Goal: Entertainment & Leisure: Consume media (video, audio)

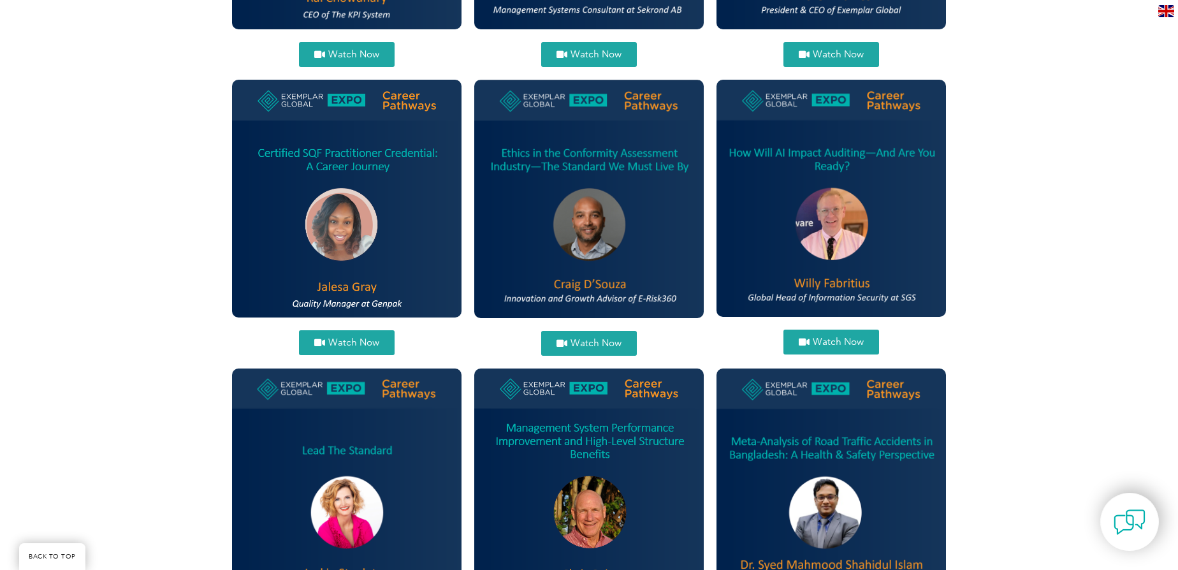
scroll to position [481, 0]
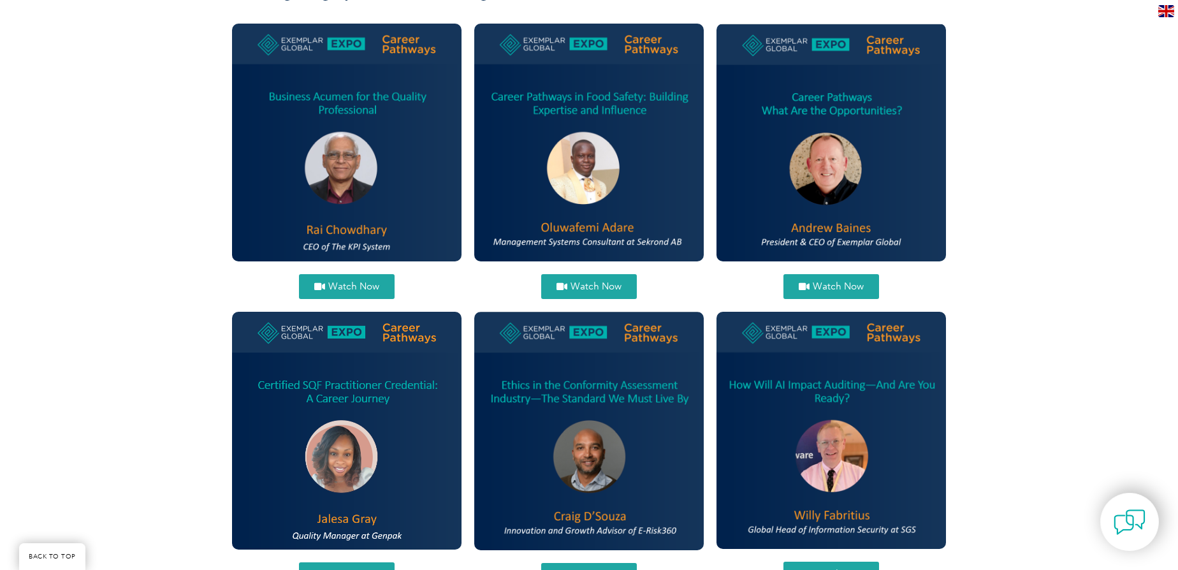
click at [875, 374] on img at bounding box center [832, 430] width 230 height 237
click at [831, 388] on img at bounding box center [832, 430] width 230 height 237
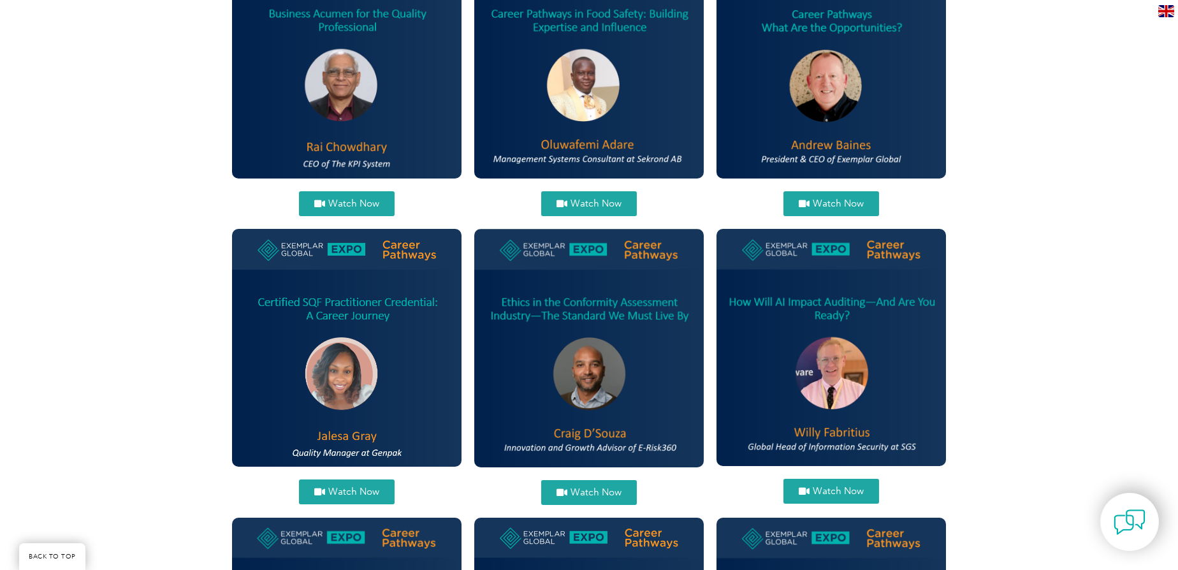
scroll to position [655, 0]
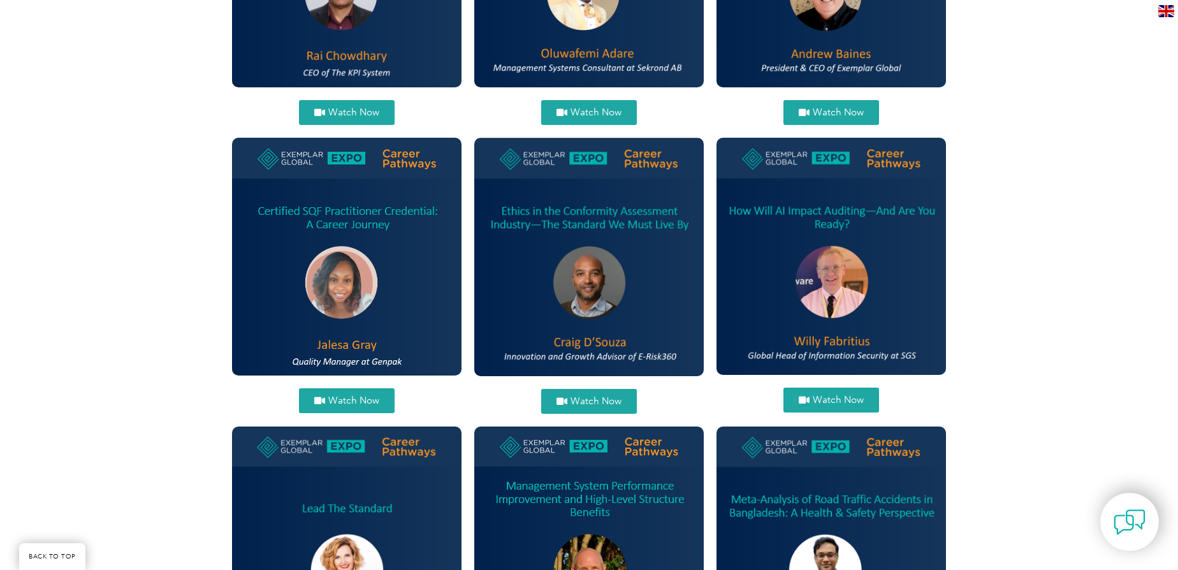
click at [840, 398] on span "Watch Now" at bounding box center [838, 400] width 51 height 10
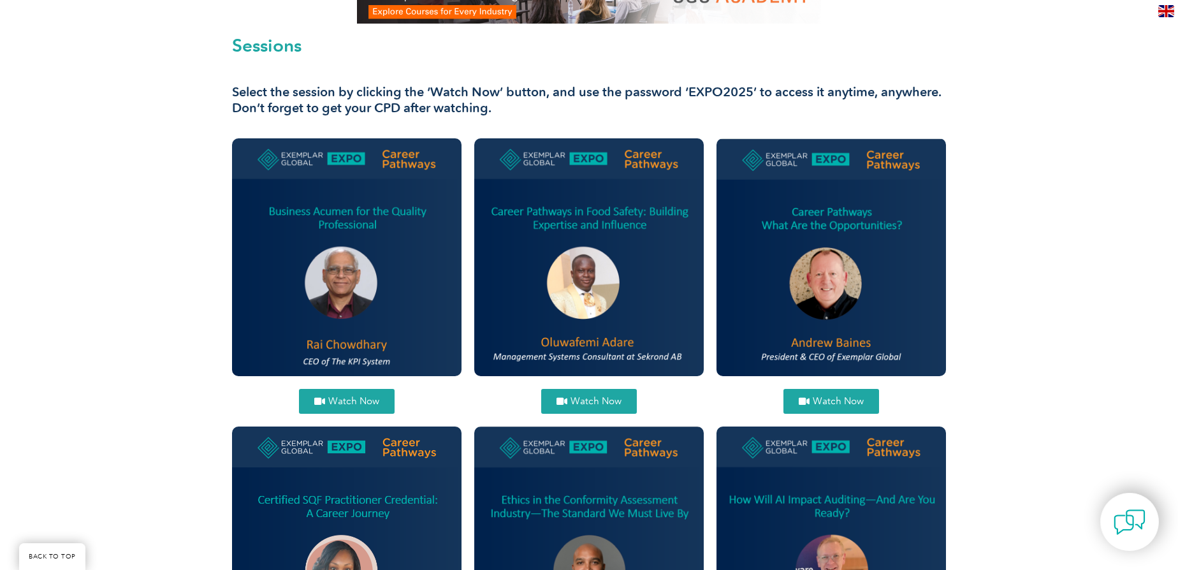
scroll to position [365, 0]
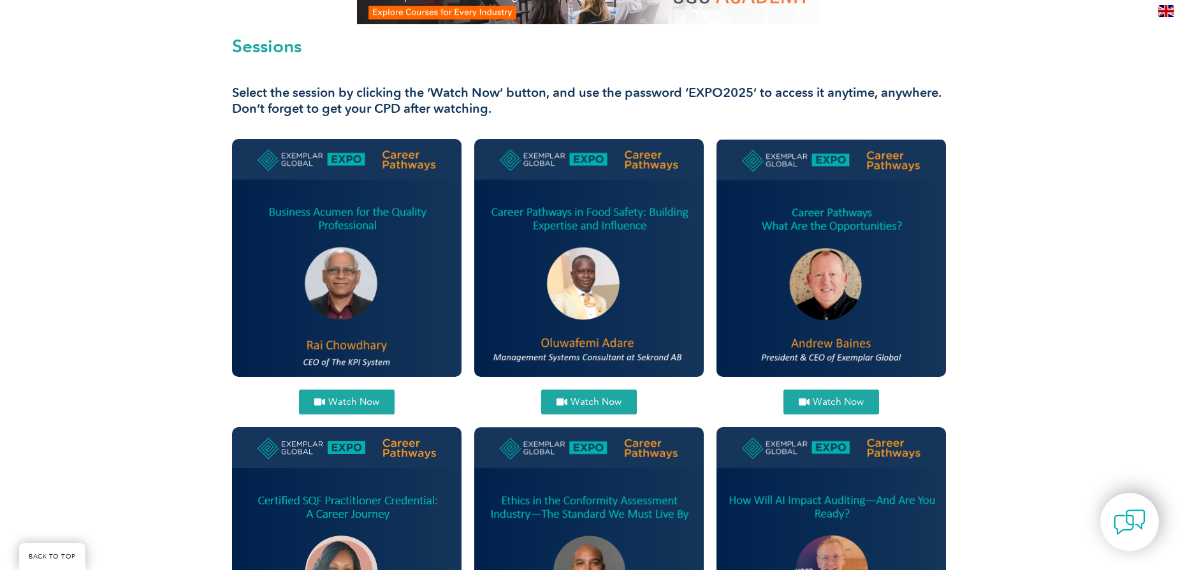
click at [340, 226] on img at bounding box center [347, 258] width 230 height 238
click at [338, 406] on span "Watch Now" at bounding box center [353, 402] width 51 height 10
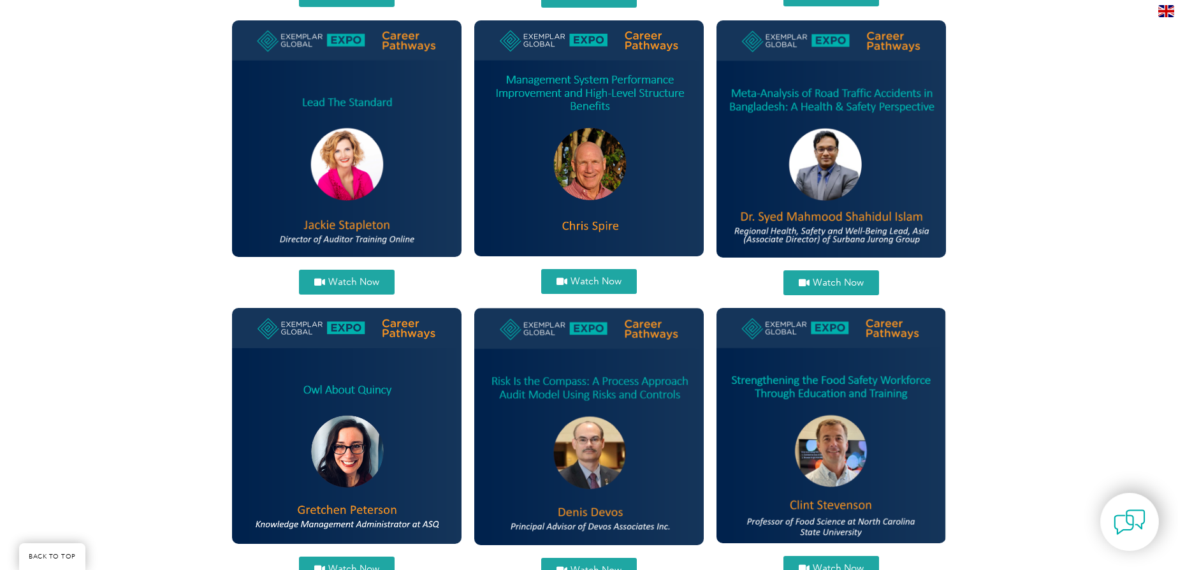
scroll to position [1293, 0]
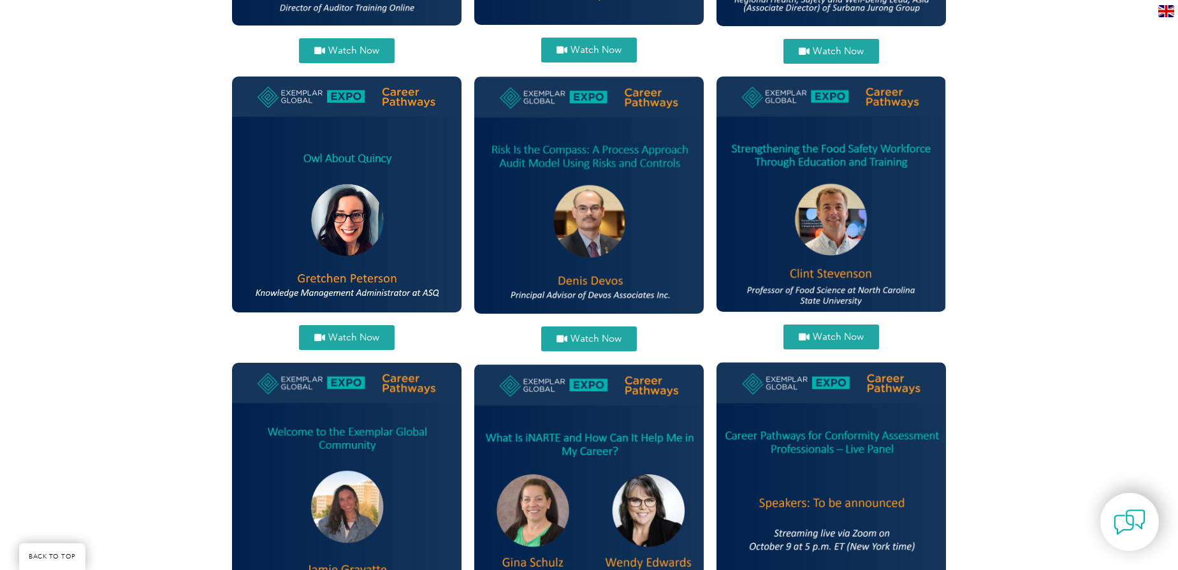
click at [586, 340] on span "Watch Now" at bounding box center [596, 339] width 51 height 10
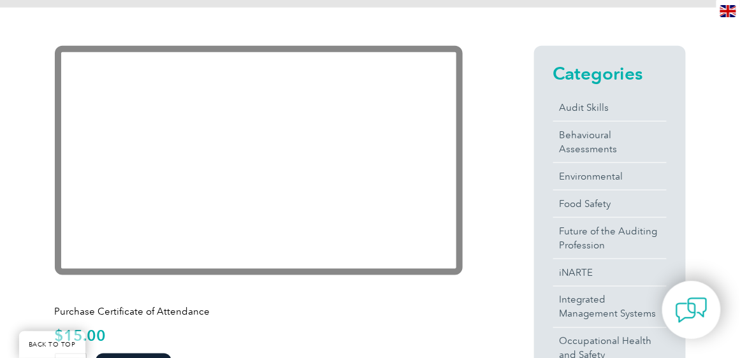
scroll to position [321, 0]
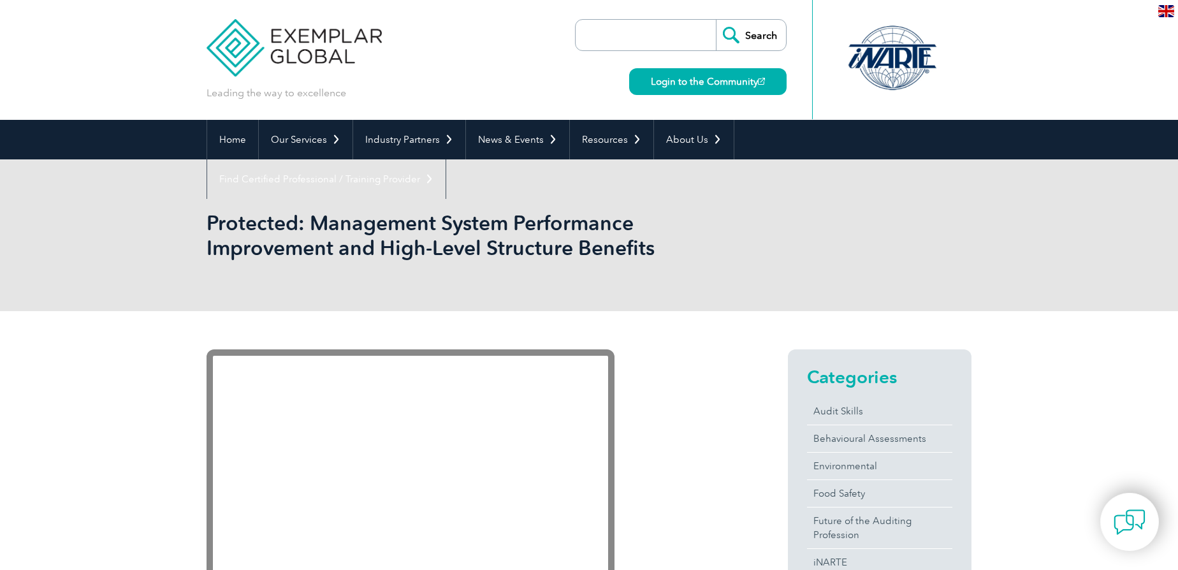
scroll to position [231, 0]
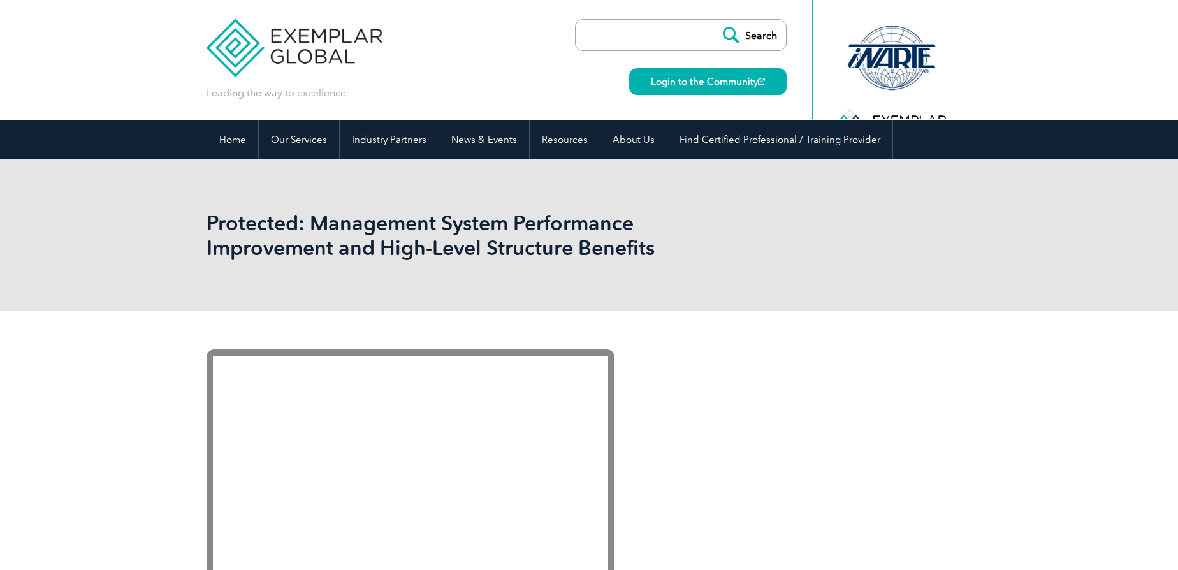
scroll to position [114, 0]
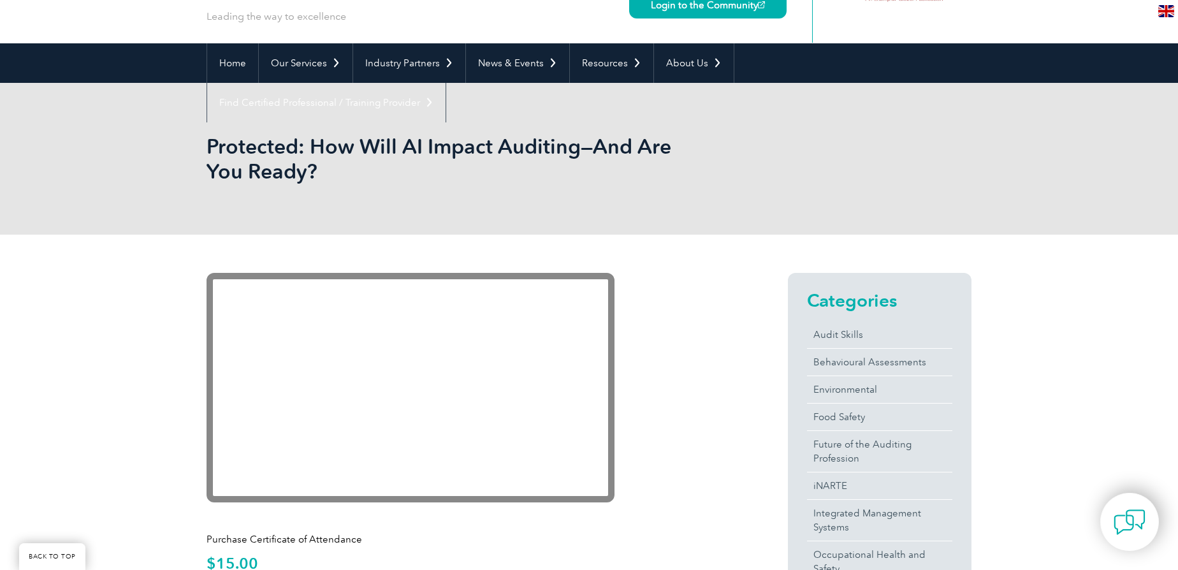
scroll to position [173, 0]
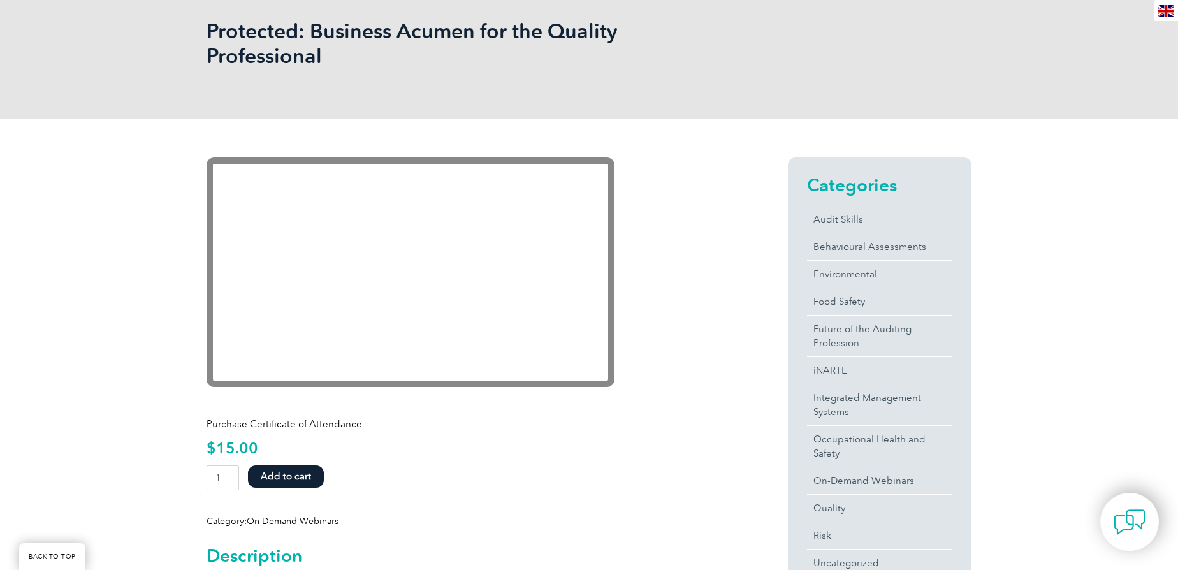
scroll to position [173, 0]
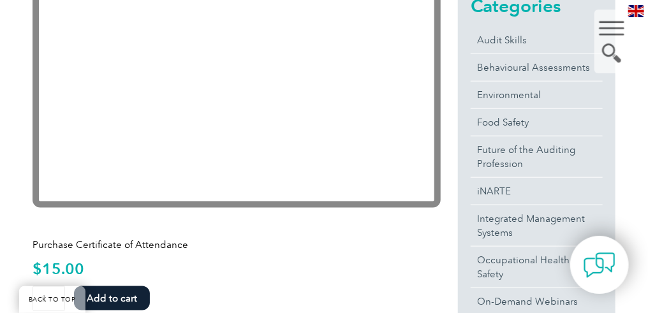
scroll to position [403, 0]
